Goal: Communication & Community: Share content

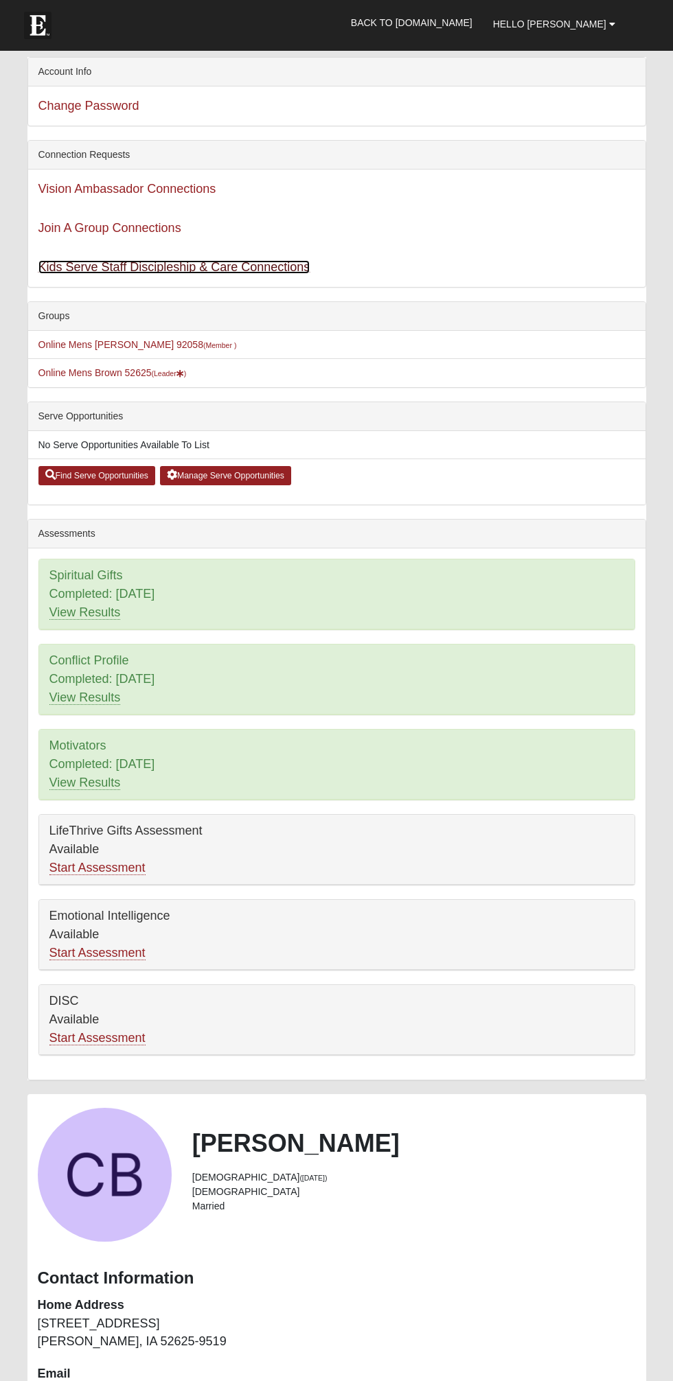
click at [266, 268] on link "Kids Serve Staff Discipleship & Care Connections" at bounding box center [174, 267] width 272 height 14
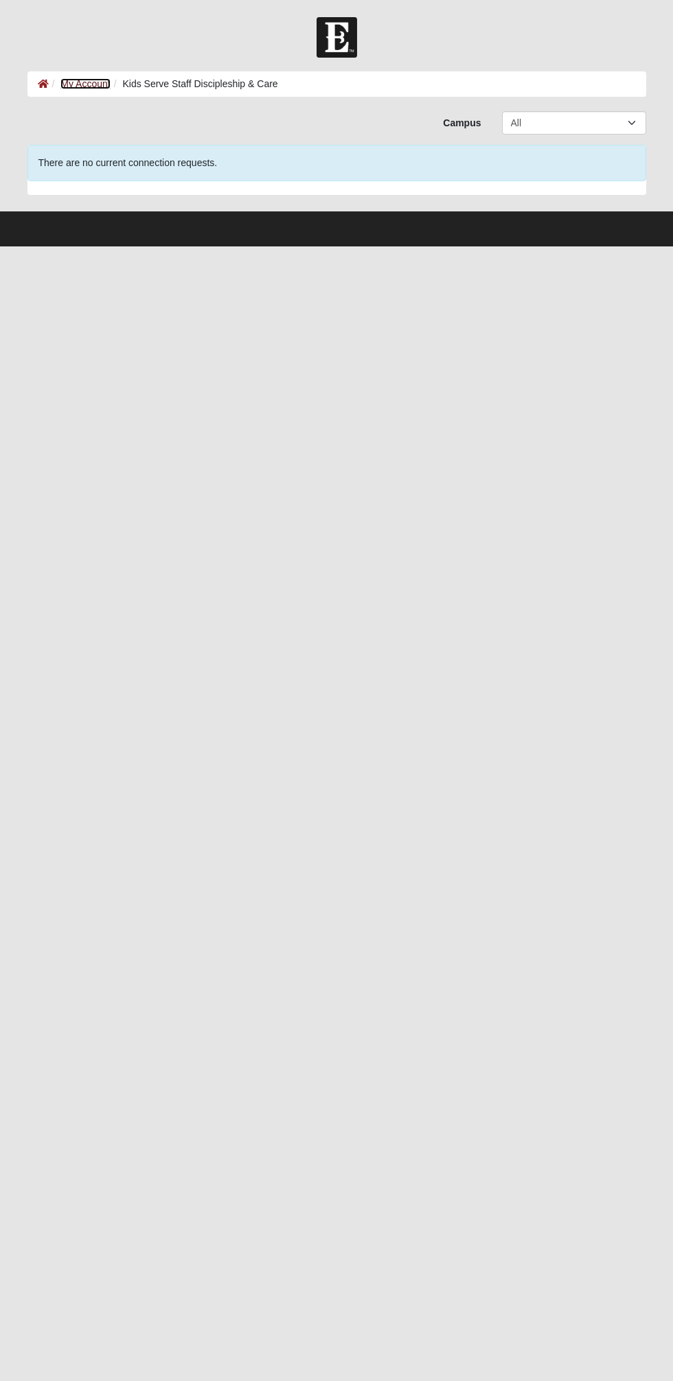
click at [91, 78] on link "My Account" at bounding box center [84, 83] width 49 height 11
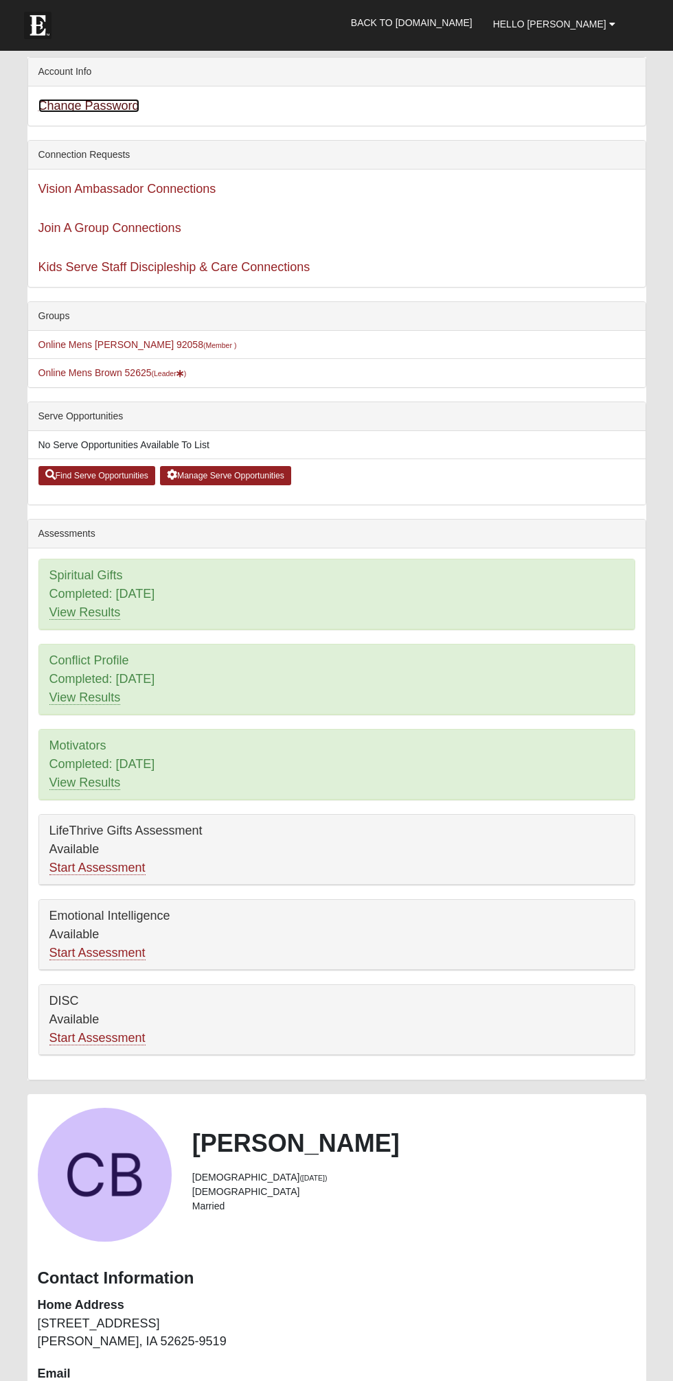
click at [82, 102] on link "Change Password" at bounding box center [88, 106] width 101 height 14
click at [187, 372] on small "(Leader )" at bounding box center [169, 373] width 35 height 8
click at [182, 372] on icon at bounding box center [180, 374] width 8 height 8
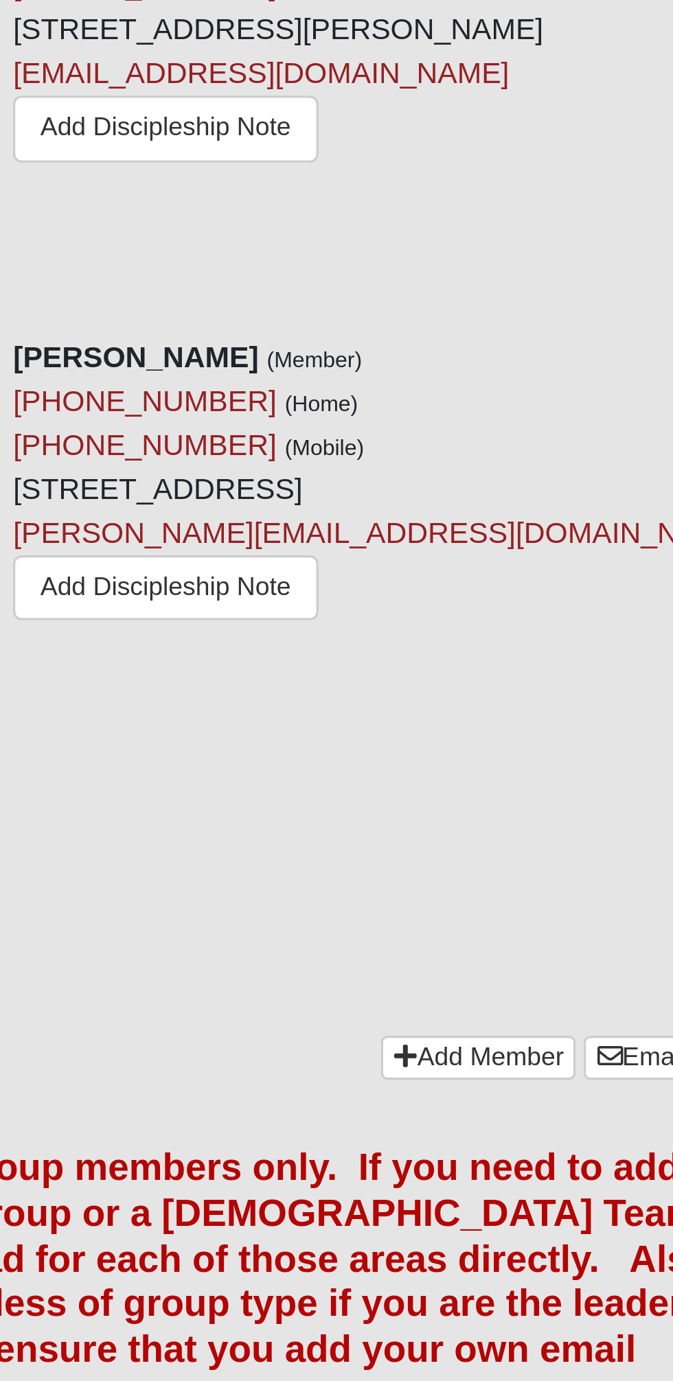
scroll to position [758, 0]
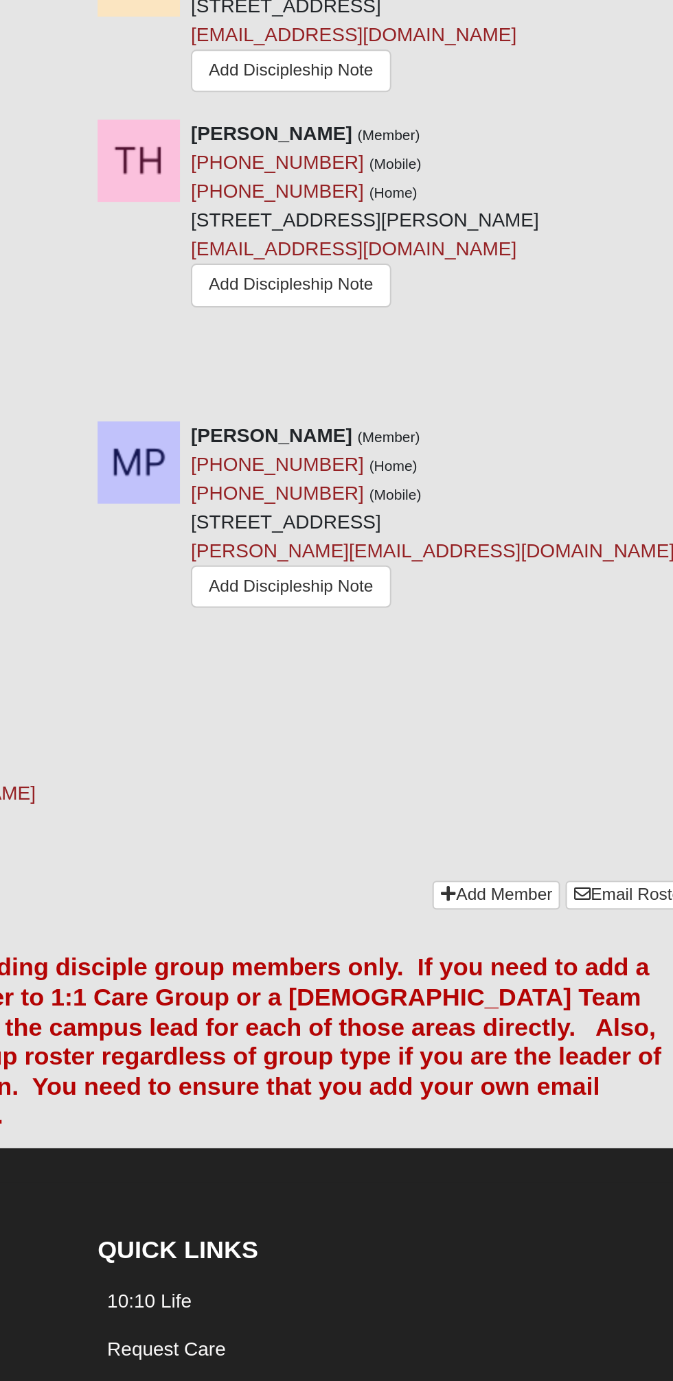
scroll to position [652, 0]
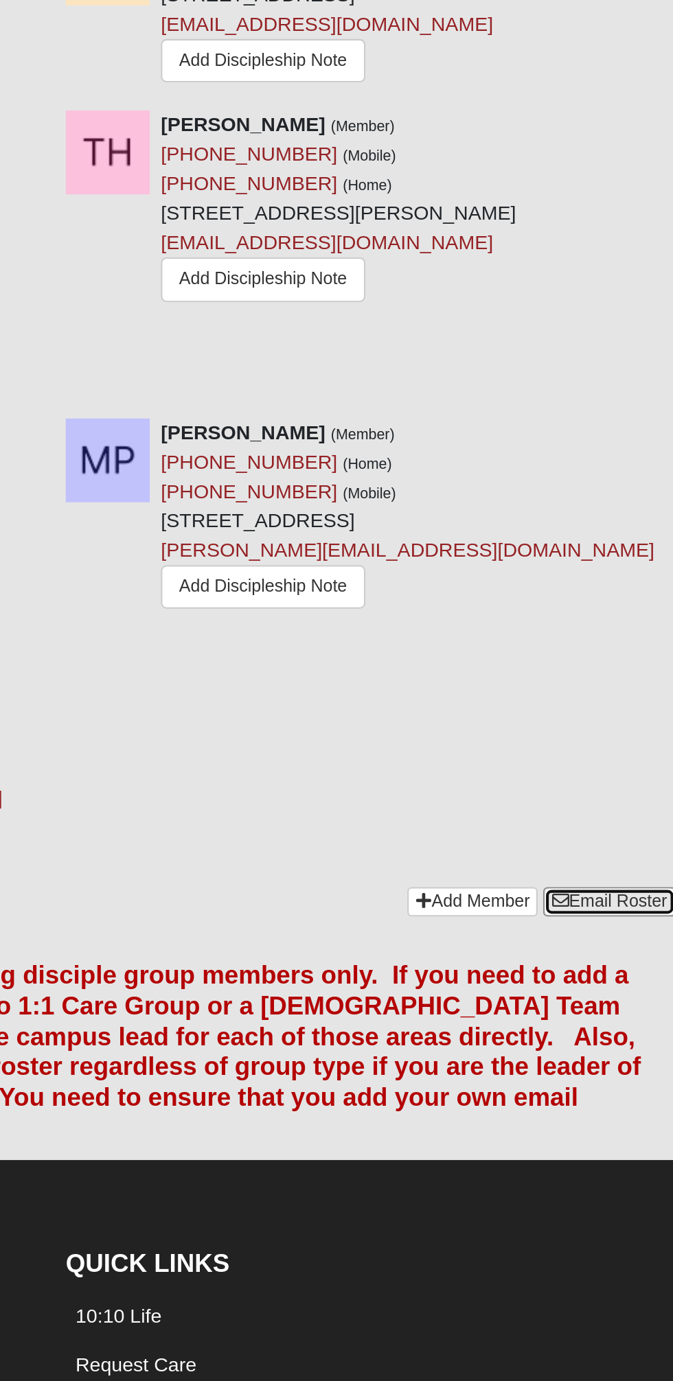
click at [618, 835] on link "Email Roster" at bounding box center [613, 842] width 65 height 14
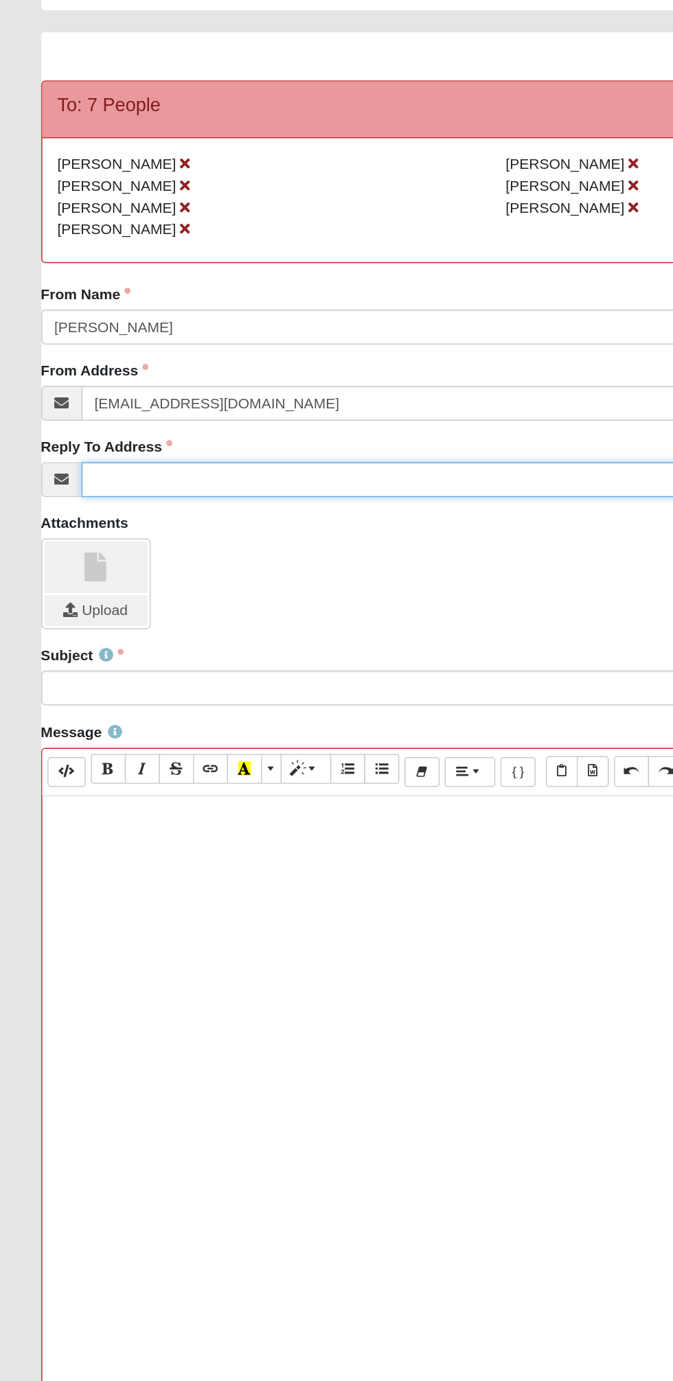
click at [181, 406] on input "Reply To Address" at bounding box center [350, 408] width 592 height 23
type input "[EMAIL_ADDRESS][DOMAIN_NAME]"
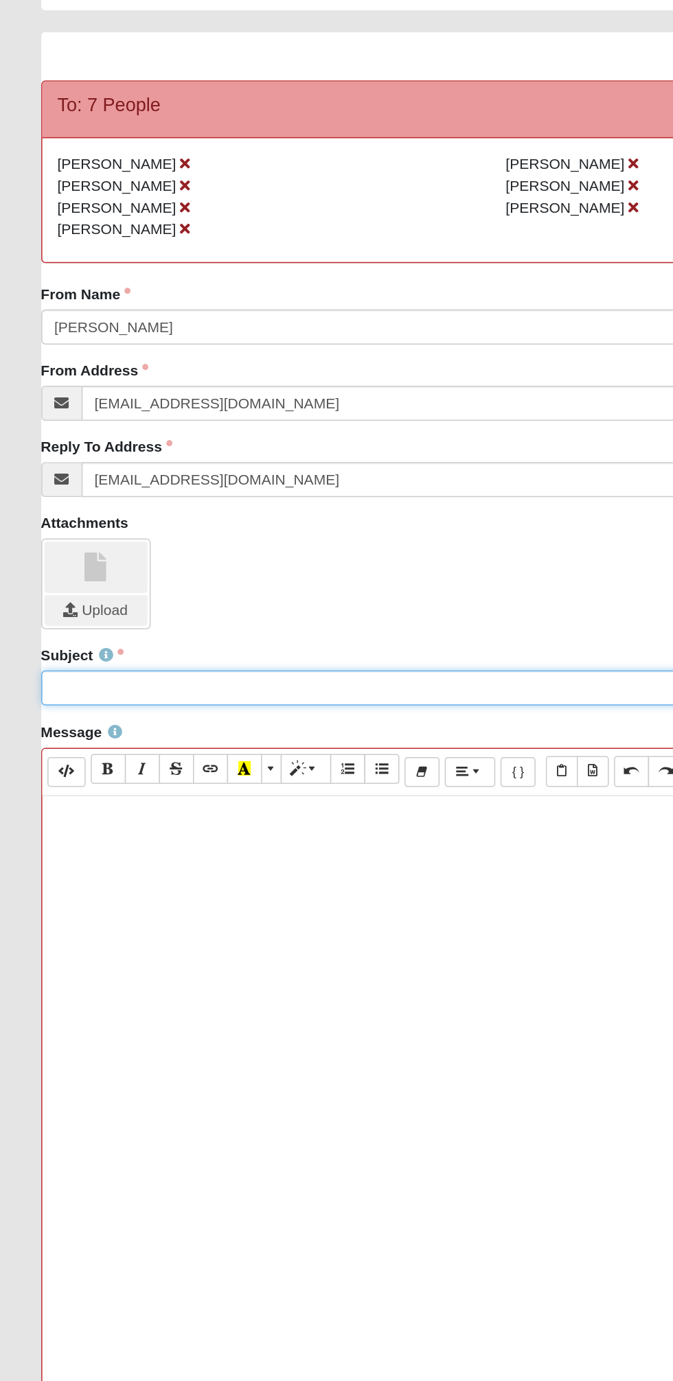
click at [185, 545] on input "Subject" at bounding box center [336, 547] width 618 height 23
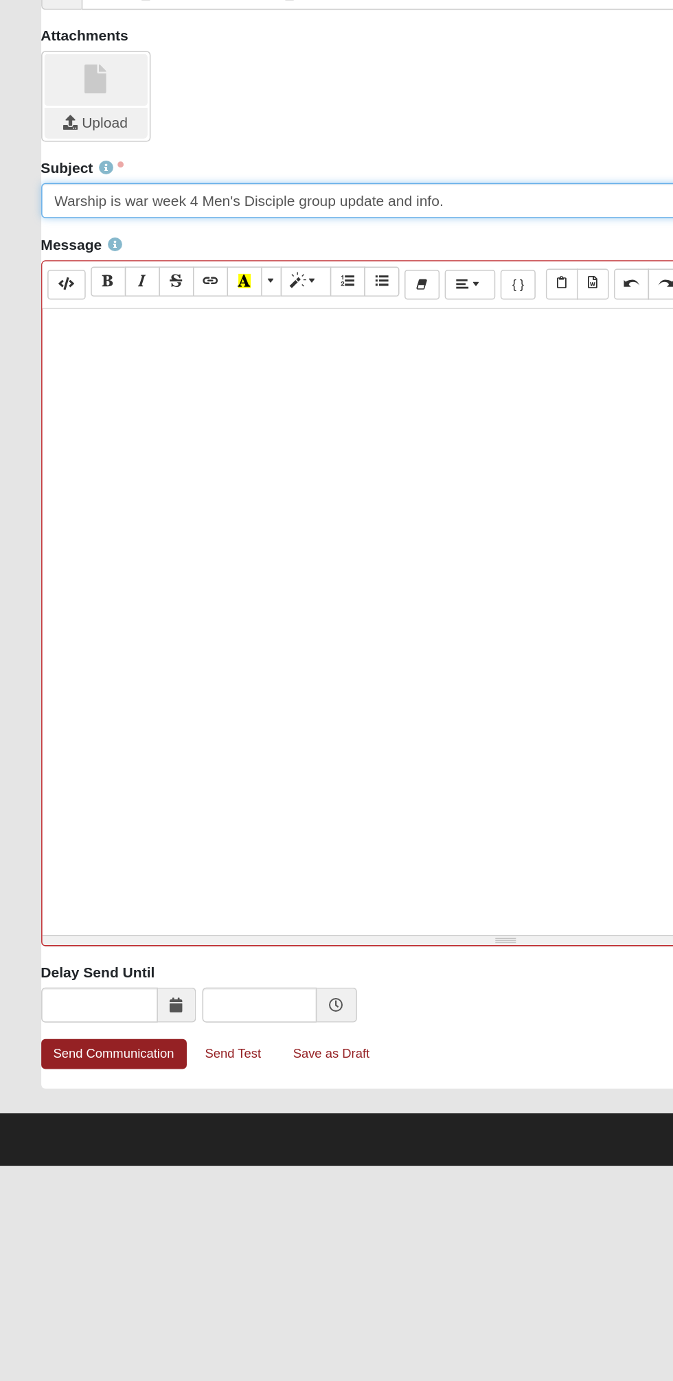
type input "Warship is war week 4 Men's Disciple group update and info."
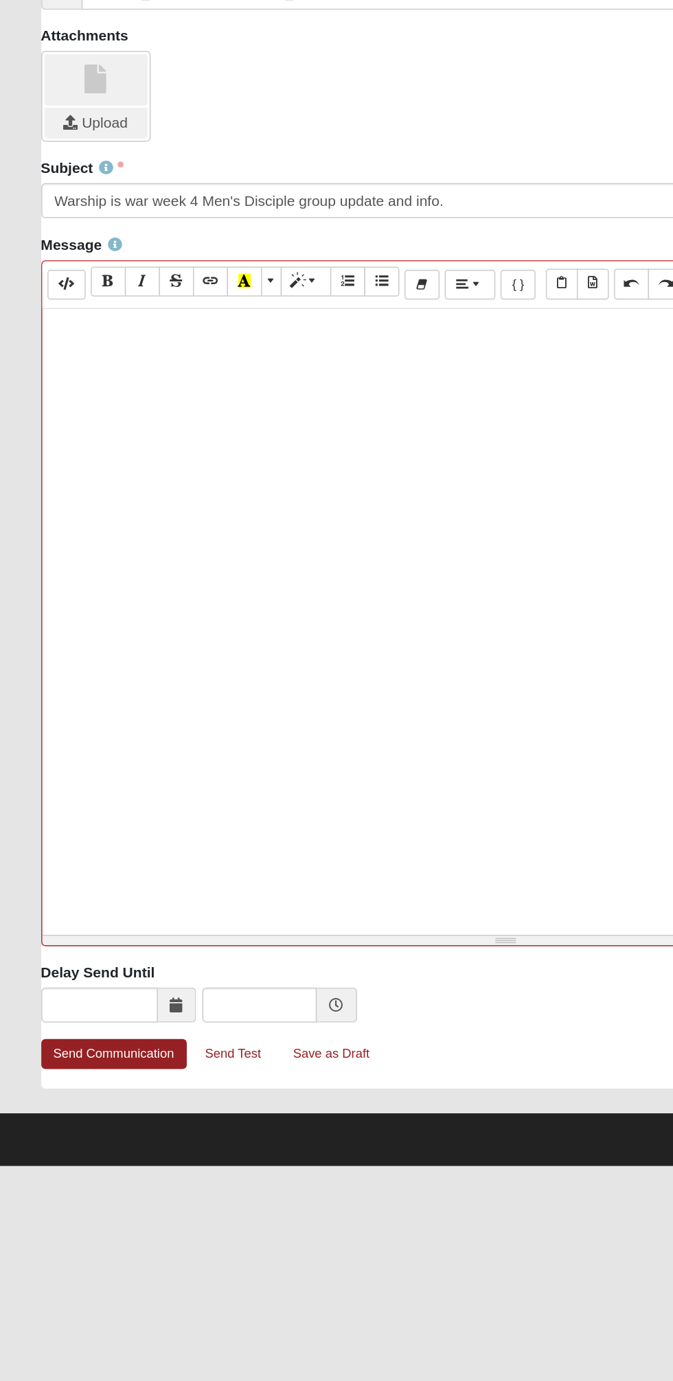
click at [194, 652] on div at bounding box center [336, 826] width 617 height 412
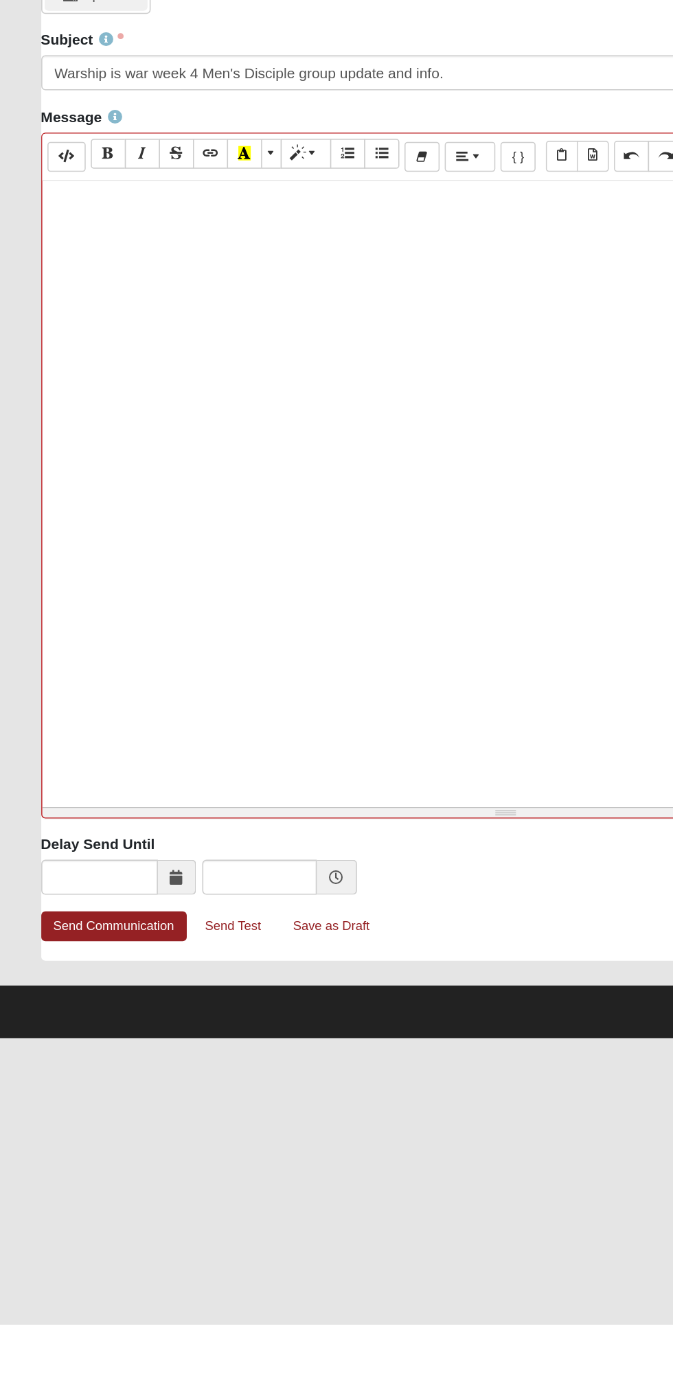
scroll to position [175, 0]
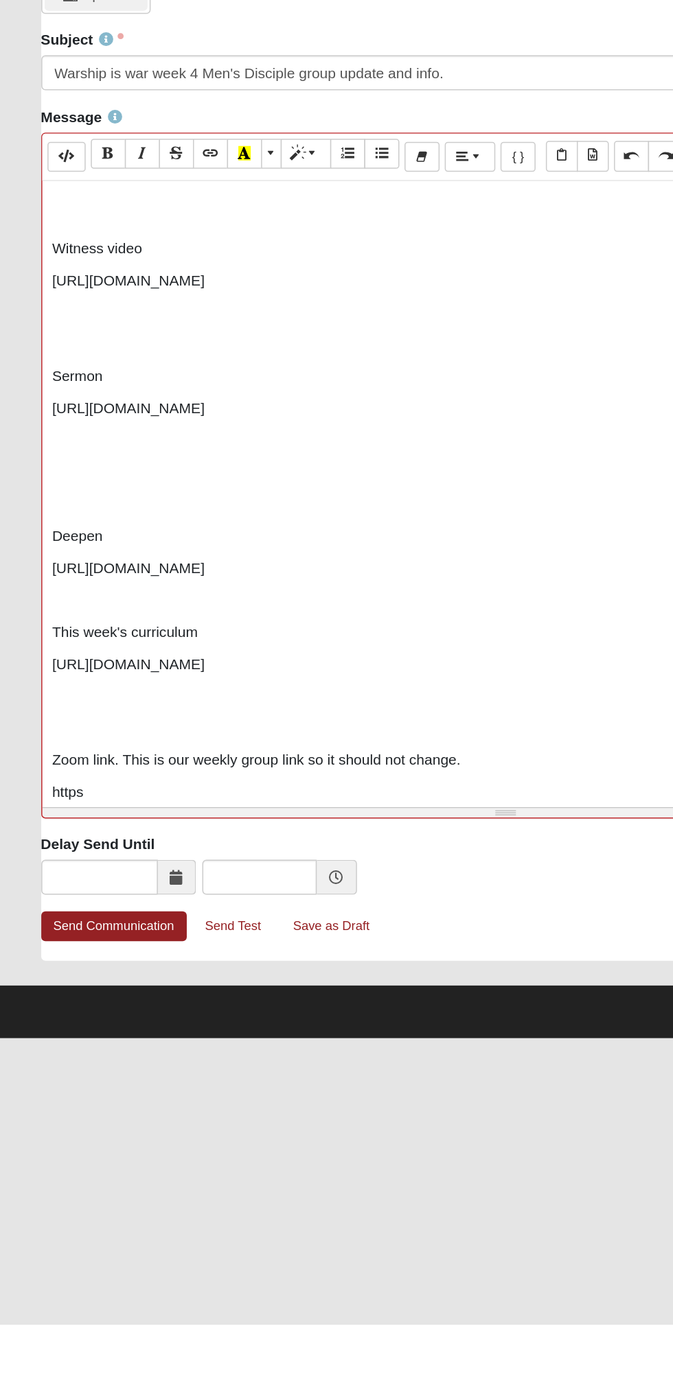
click at [115, 806] on p at bounding box center [336, 813] width 603 height 14
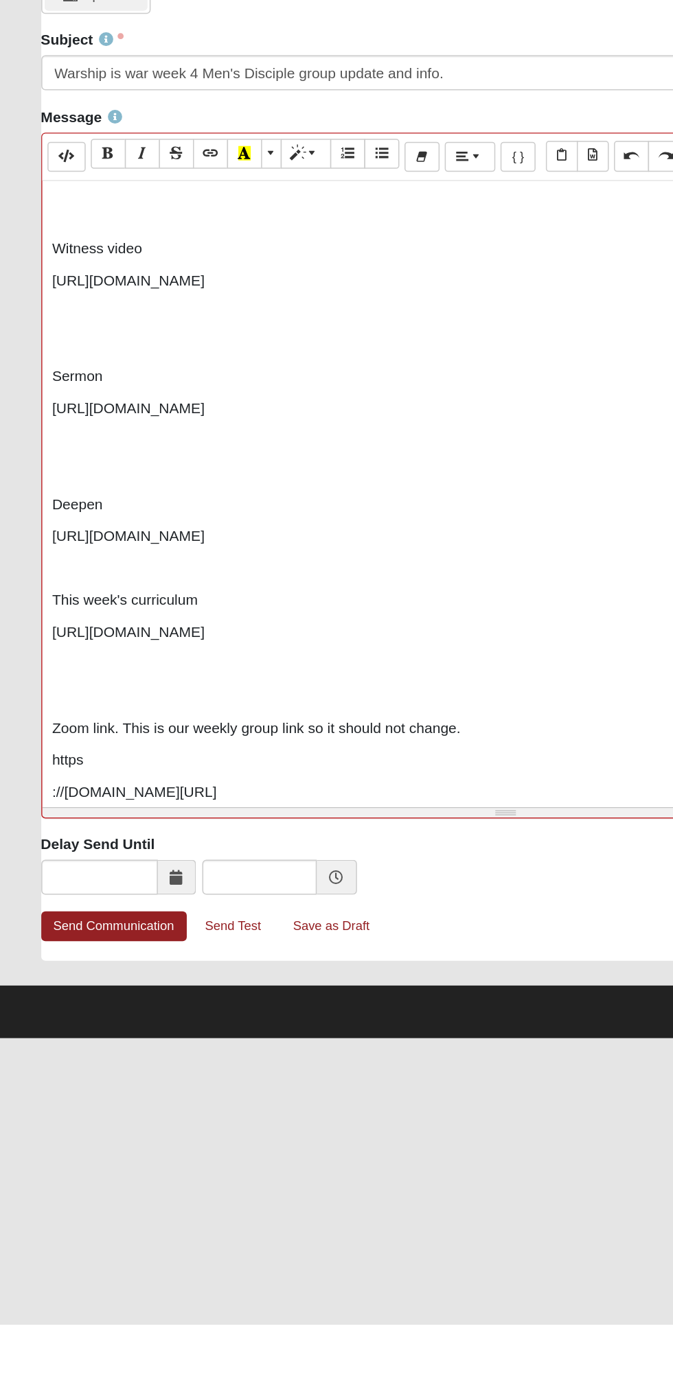
scroll to position [170, 0]
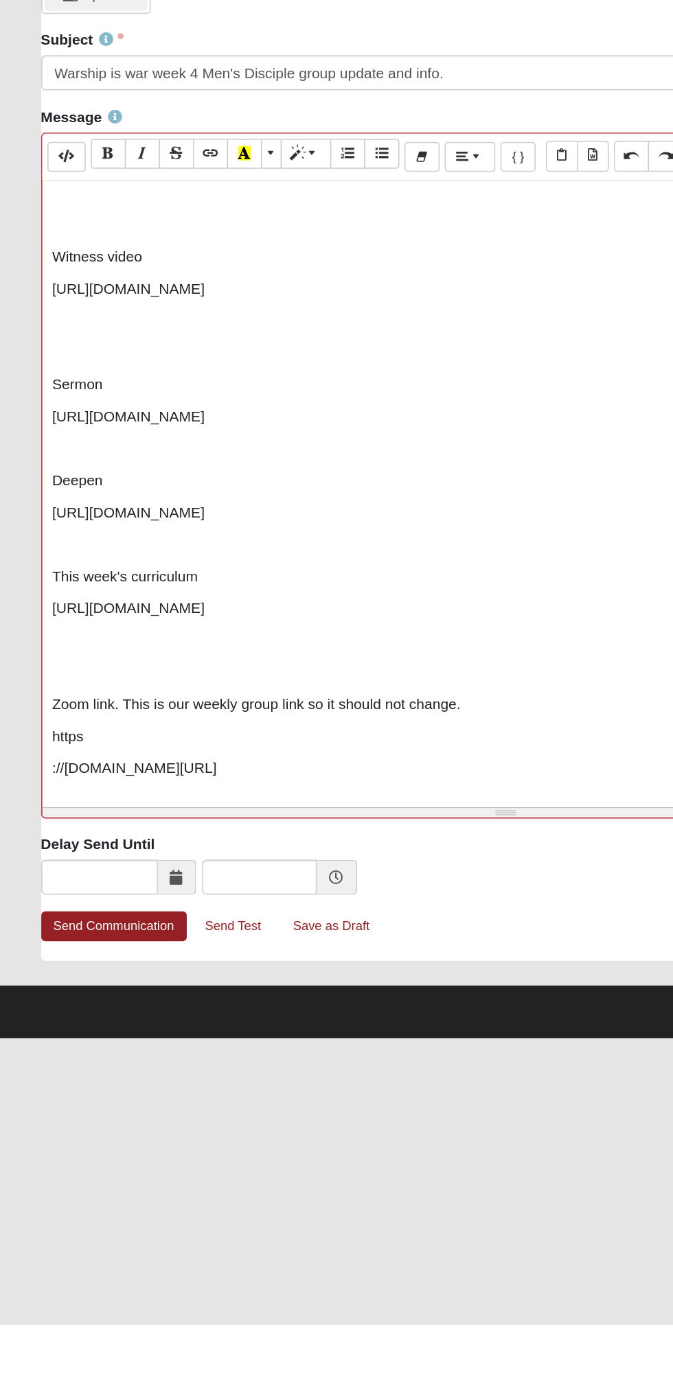
click at [55, 706] on p at bounding box center [336, 713] width 603 height 14
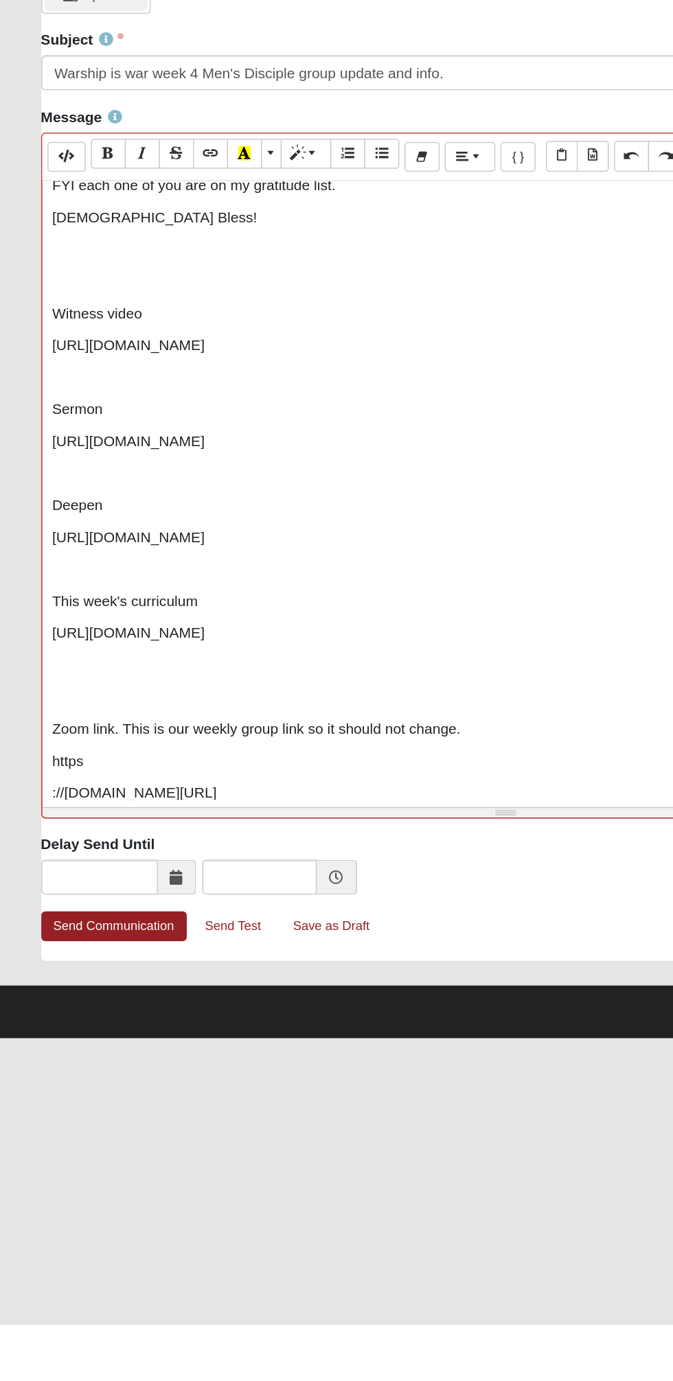
scroll to position [132, 0]
click at [60, 743] on p at bounding box center [336, 750] width 603 height 14
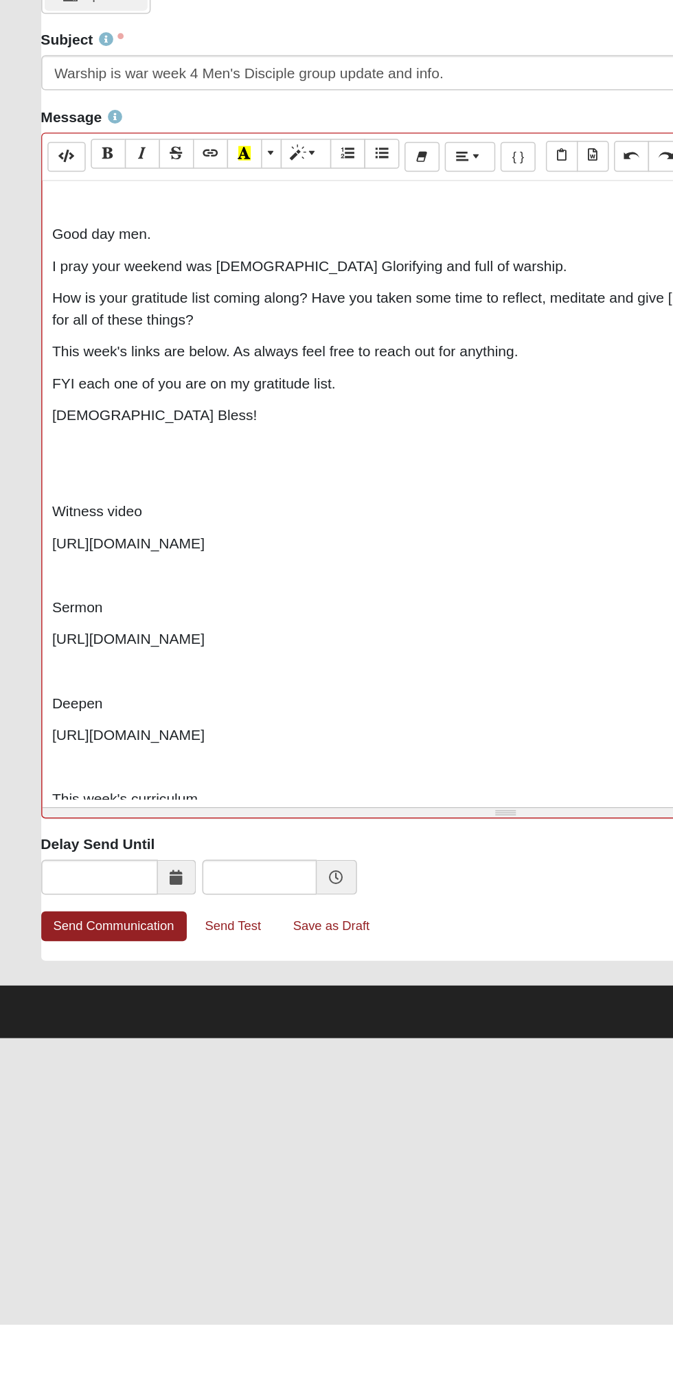
scroll to position [148, 0]
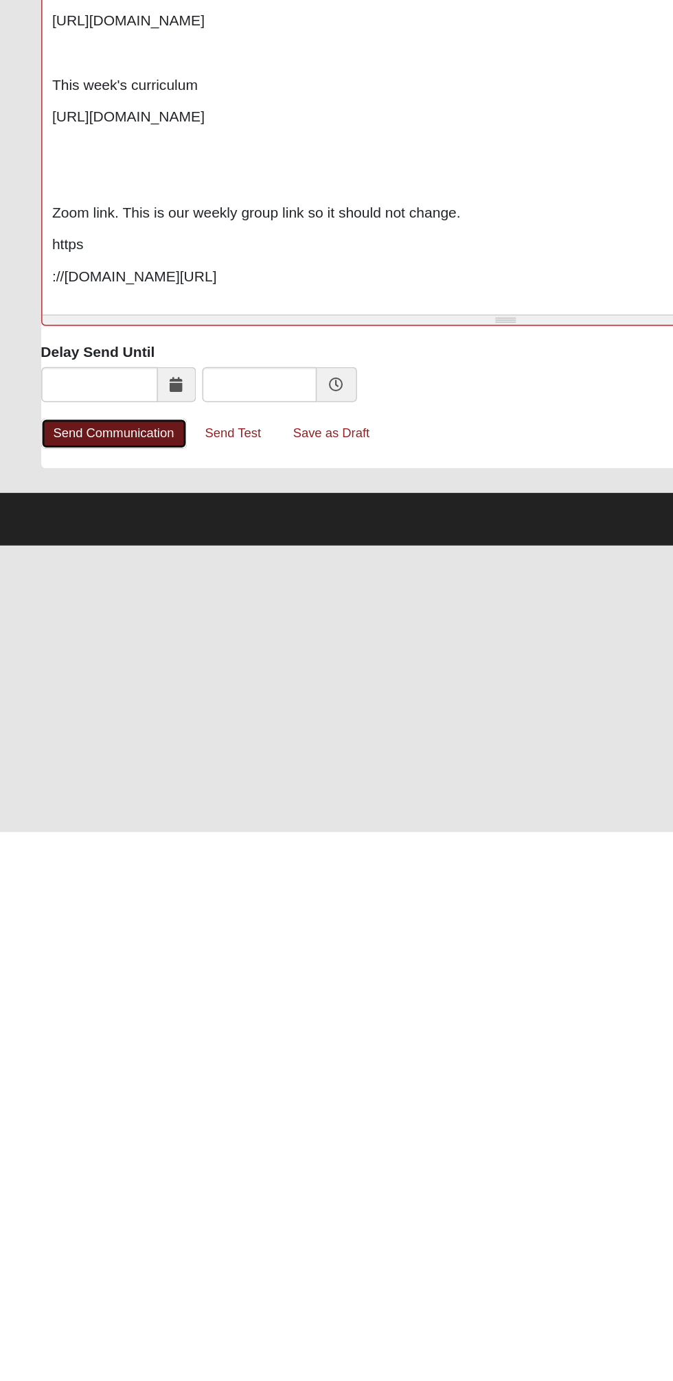
click at [69, 1119] on link "Send Communication" at bounding box center [75, 1116] width 97 height 20
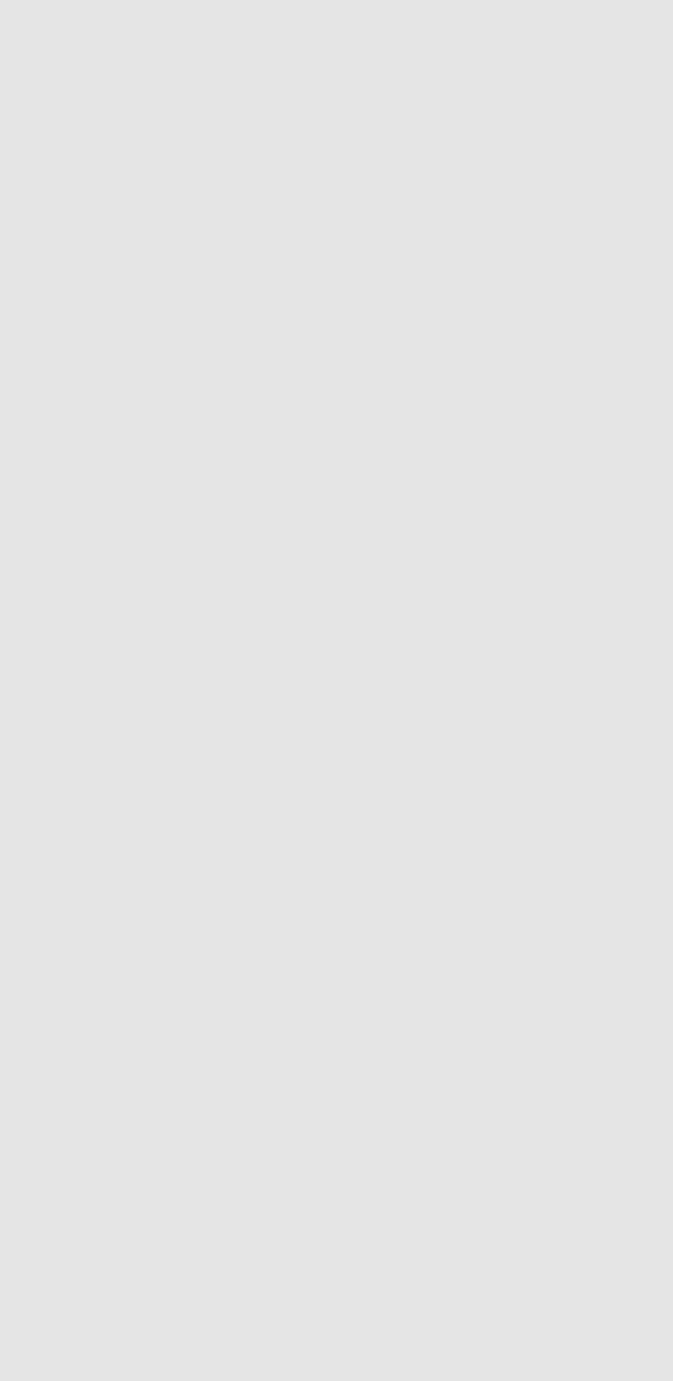
scroll to position [0, 0]
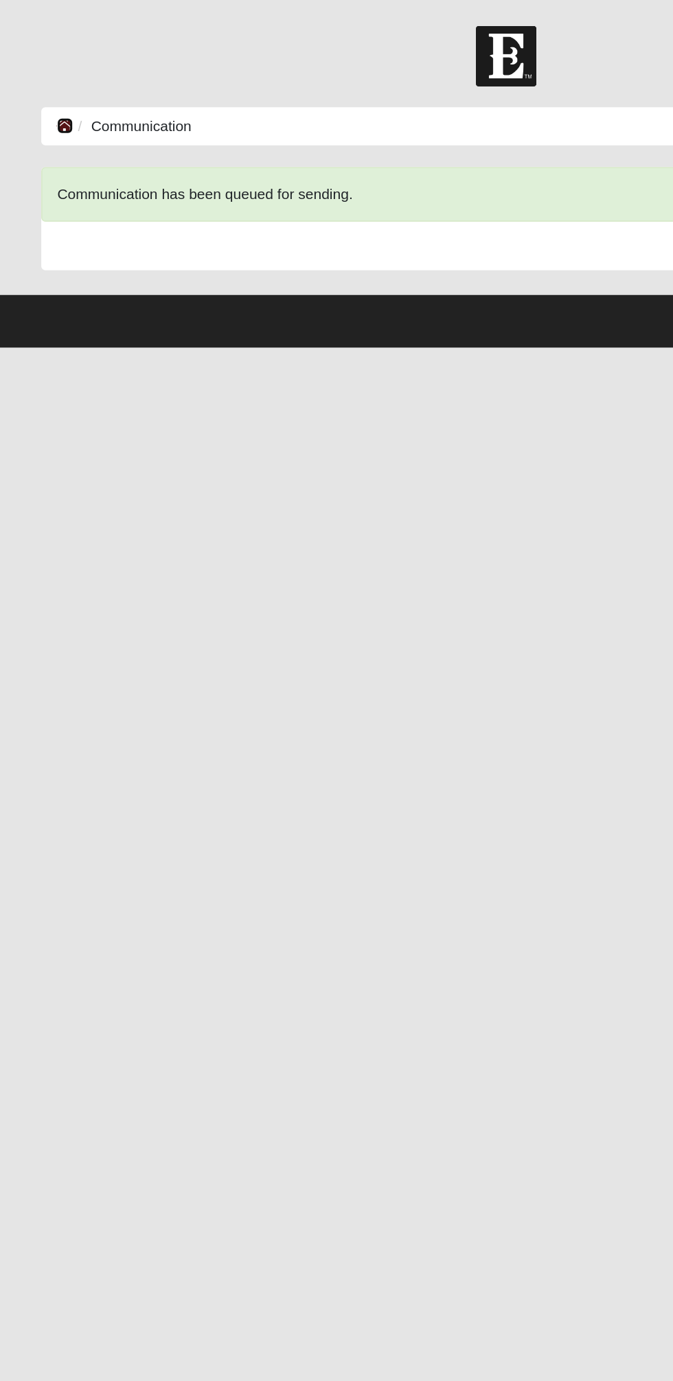
click at [40, 83] on icon at bounding box center [43, 84] width 11 height 10
